Goal: Navigation & Orientation: Find specific page/section

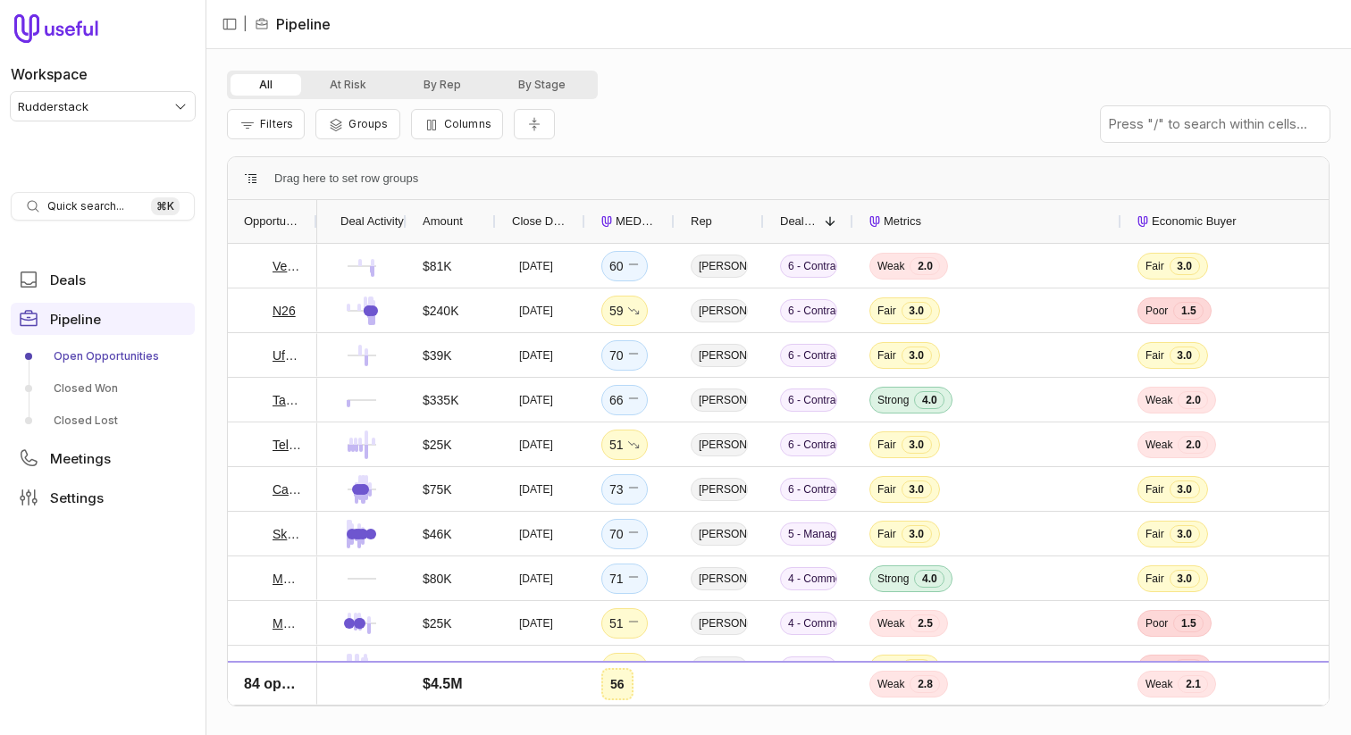
click at [102, 135] on html "Workspace Rudderstack Quick search... ⌘ K Deals Pipeline Open Opportunities Clo…" at bounding box center [675, 367] width 1351 height 735
